Goal: Transaction & Acquisition: Download file/media

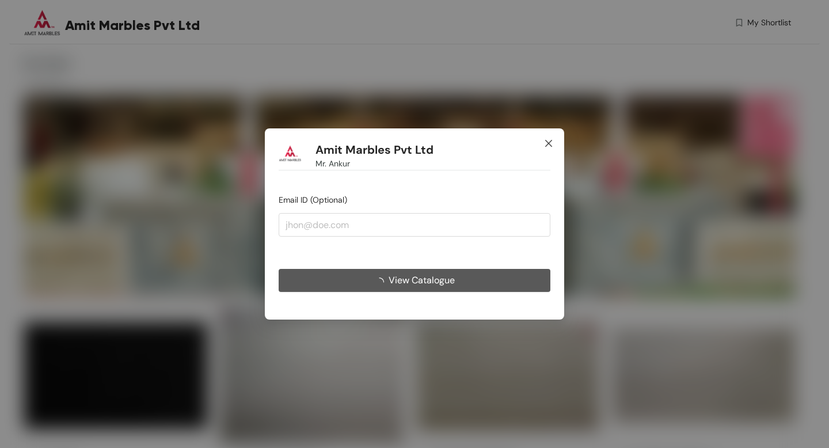
click at [549, 146] on icon "close" at bounding box center [548, 143] width 9 height 9
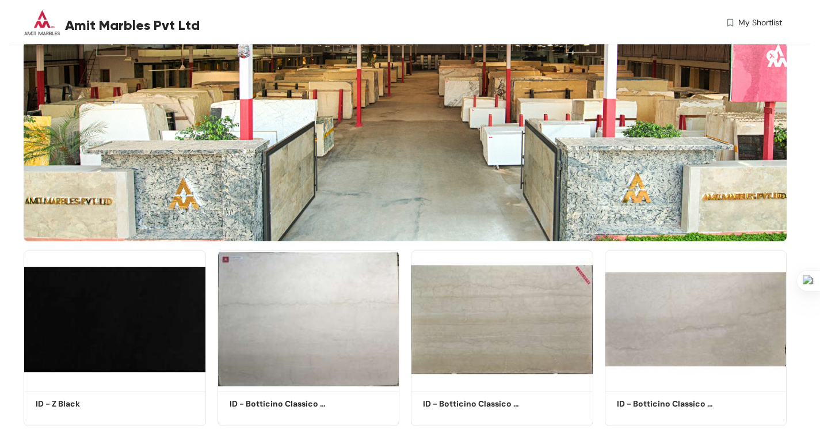
scroll to position [69, 0]
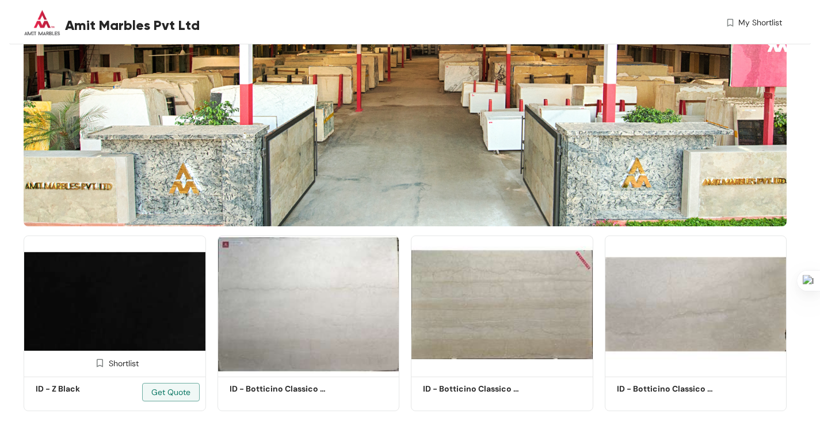
click at [170, 282] on img at bounding box center [115, 304] width 183 height 138
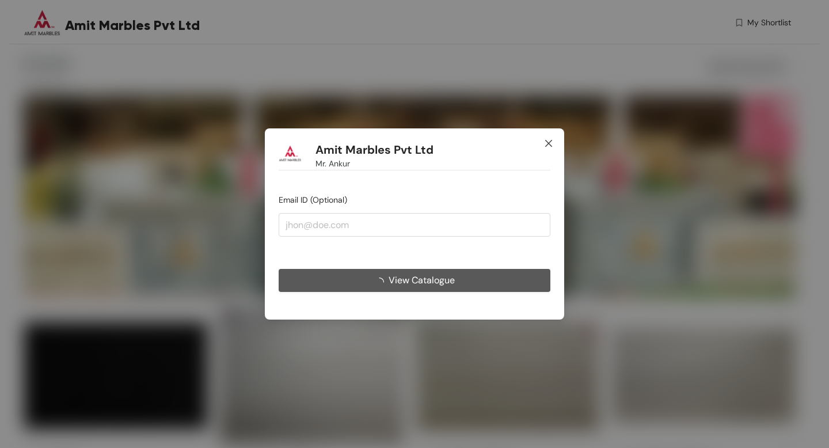
click at [550, 141] on icon "close" at bounding box center [548, 143] width 7 height 7
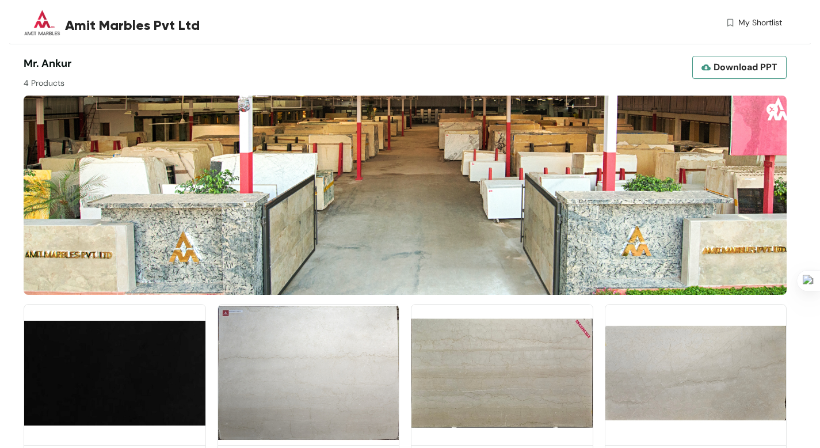
click at [763, 68] on span "Download PPT" at bounding box center [746, 67] width 64 height 14
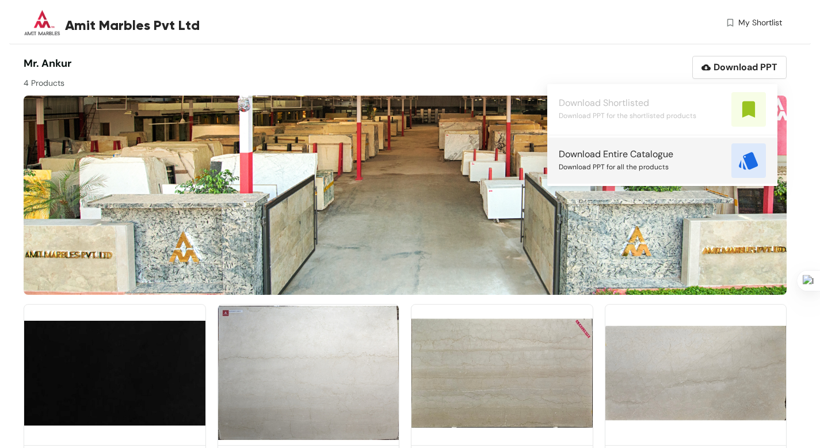
click at [671, 155] on span "Download Entire Catalogue" at bounding box center [616, 154] width 115 height 13
